Goal: Task Accomplishment & Management: Manage account settings

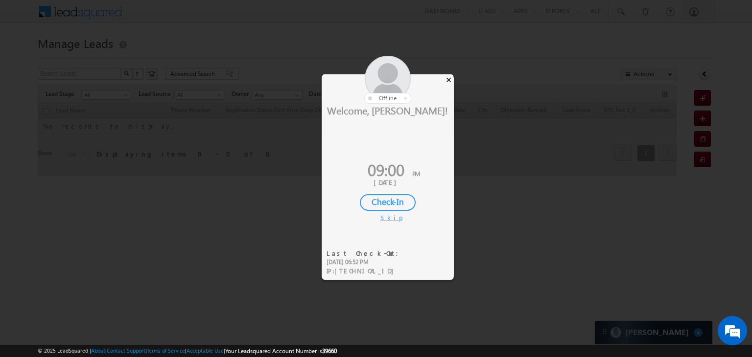
click at [449, 78] on div "×" at bounding box center [449, 79] width 10 height 11
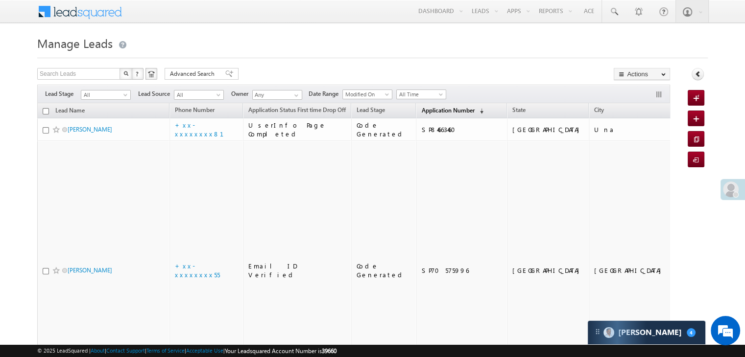
click at [421, 110] on span "Application Number" at bounding box center [447, 110] width 53 height 7
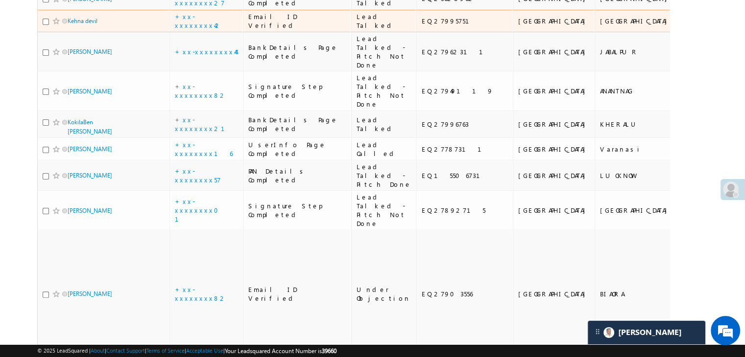
scroll to position [245, 0]
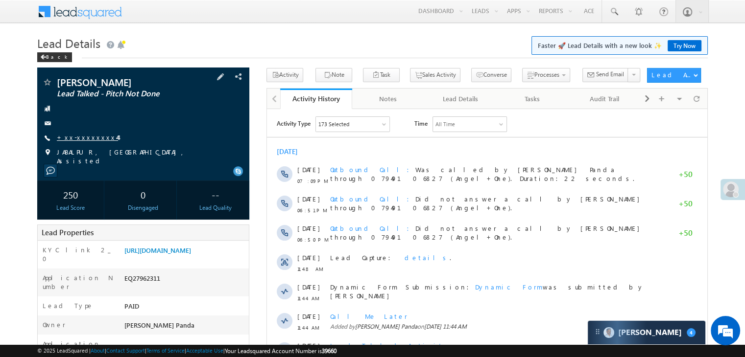
click at [78, 136] on link "+xx-xxxxxxxx44" at bounding box center [87, 137] width 61 height 8
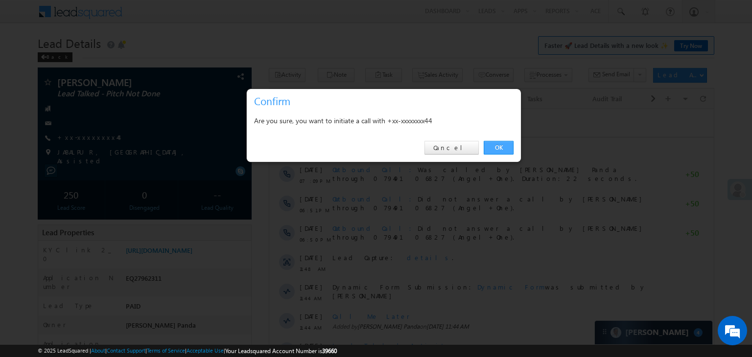
click at [493, 145] on link "OK" at bounding box center [499, 148] width 30 height 14
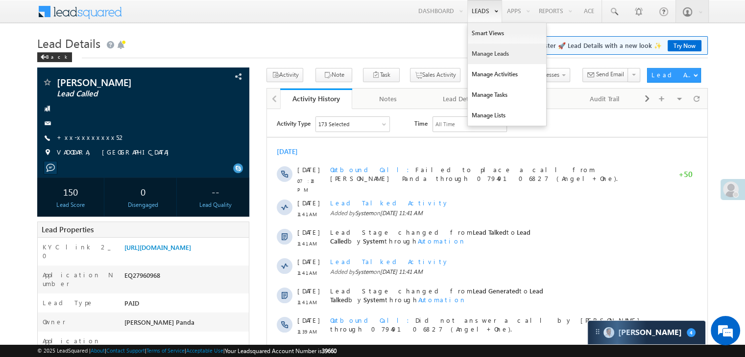
click at [481, 55] on link "Manage Leads" at bounding box center [507, 54] width 78 height 21
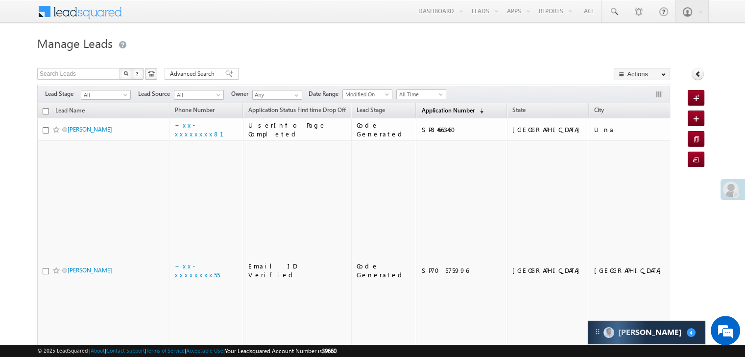
click at [421, 107] on span "Application Number" at bounding box center [447, 110] width 53 height 7
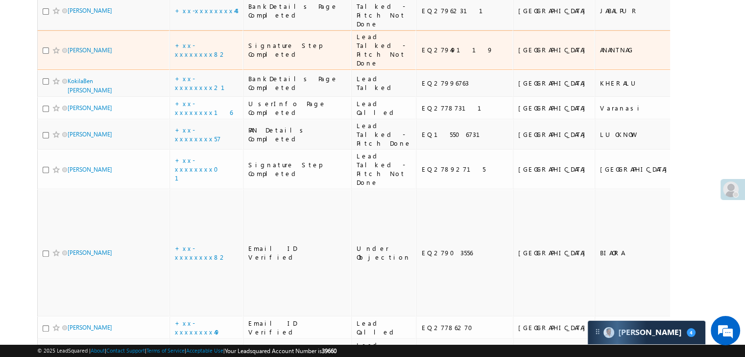
scroll to position [343, 0]
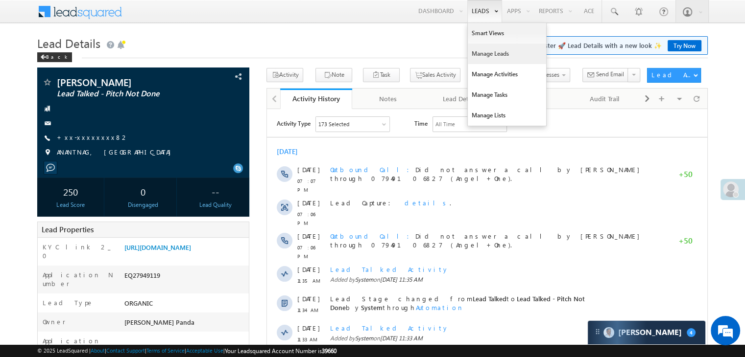
click at [479, 51] on link "Manage Leads" at bounding box center [507, 54] width 78 height 21
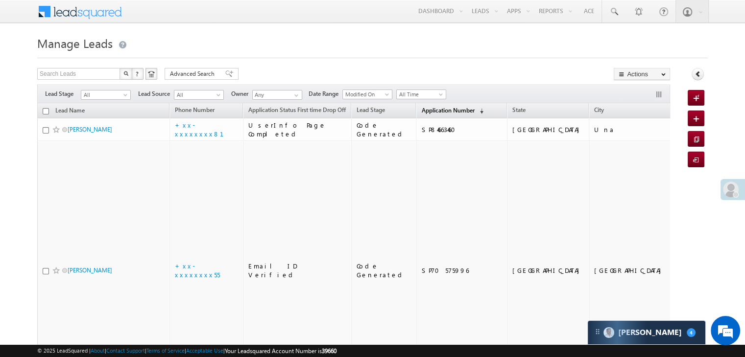
click at [421, 112] on span "Application Number" at bounding box center [447, 110] width 53 height 7
click at [425, 108] on span "Application Number" at bounding box center [447, 110] width 53 height 7
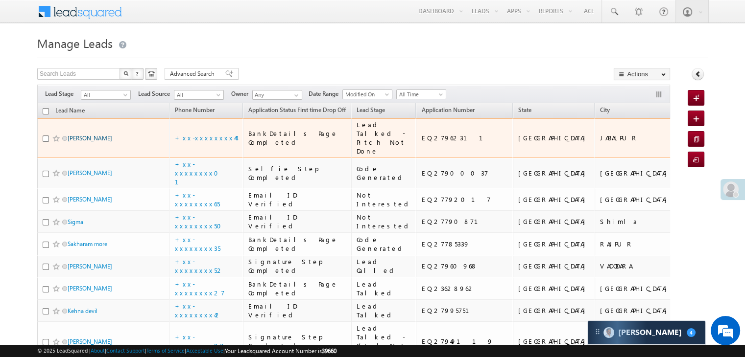
click at [96, 142] on link "[PERSON_NAME]" at bounding box center [90, 138] width 45 height 7
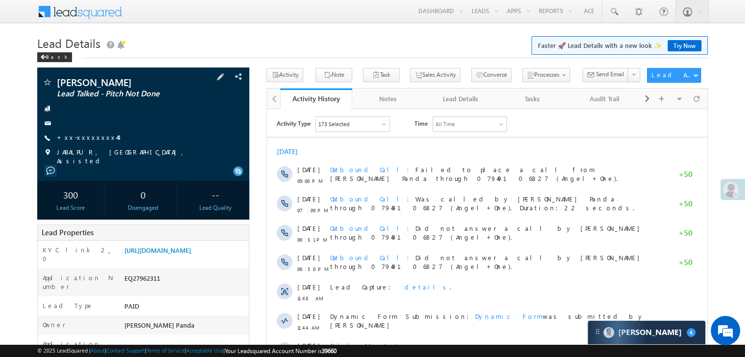
scroll to position [98, 0]
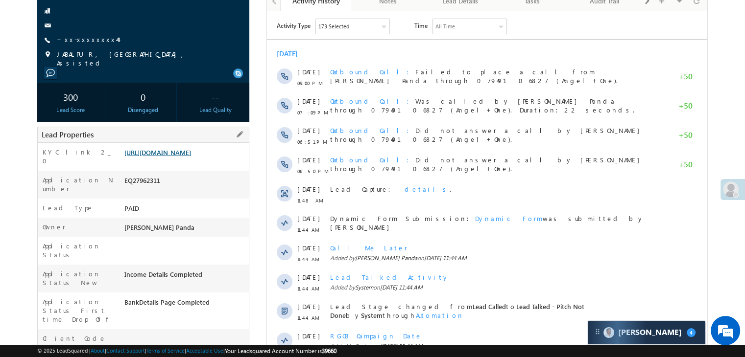
click at [179, 157] on link "[URL][DOMAIN_NAME]" at bounding box center [157, 152] width 67 height 8
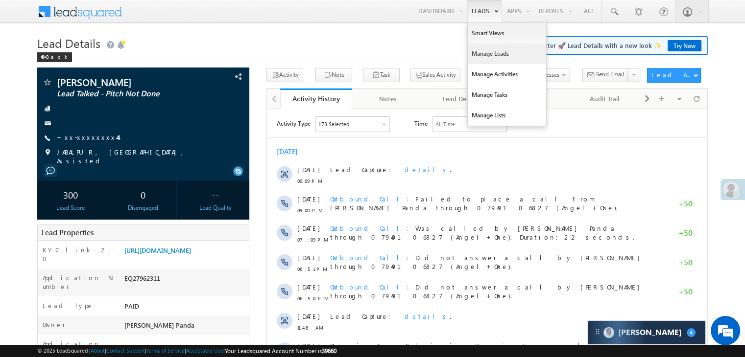
click at [483, 54] on link "Manage Leads" at bounding box center [507, 54] width 78 height 21
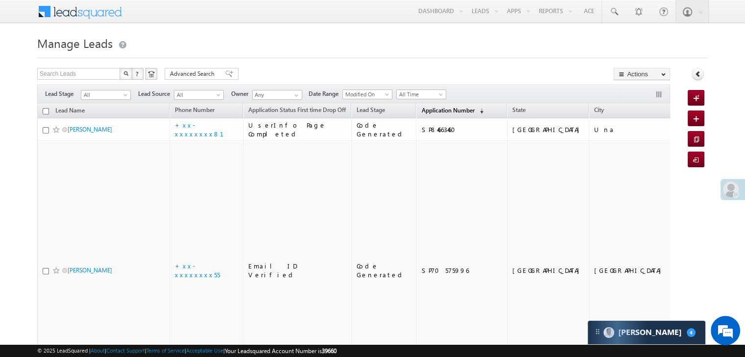
click at [431, 111] on span "Application Number" at bounding box center [447, 110] width 53 height 7
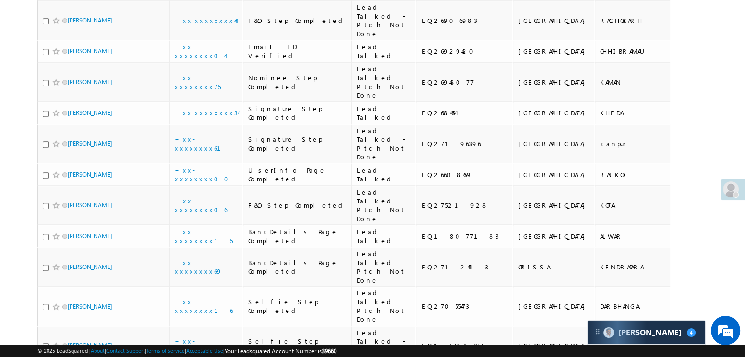
scroll to position [685, 0]
